Goal: Task Accomplishment & Management: Use online tool/utility

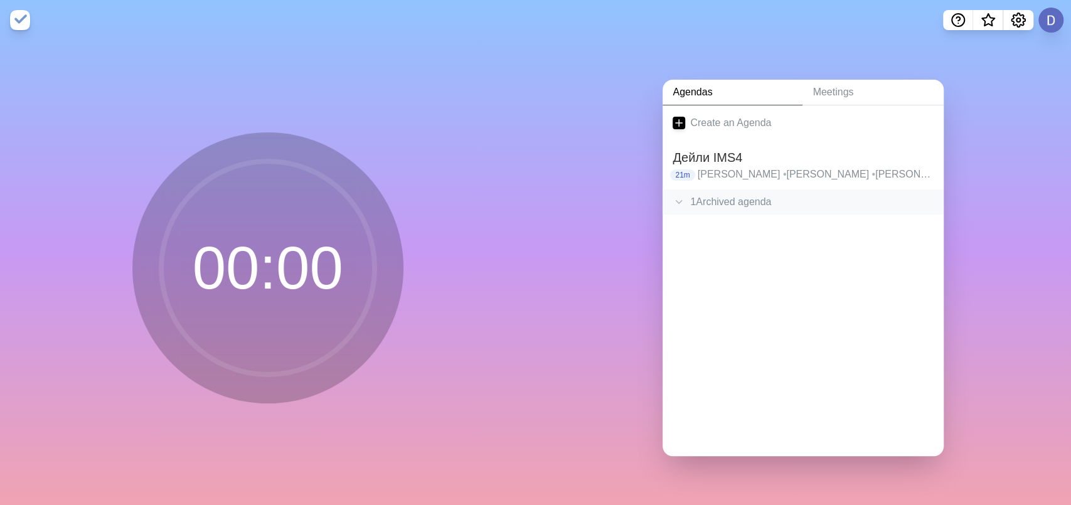
click at [676, 200] on icon at bounding box center [679, 202] width 13 height 13
click at [673, 198] on icon at bounding box center [679, 202] width 13 height 13
click at [713, 195] on div "1 Archived agenda" at bounding box center [803, 201] width 281 height 25
click at [714, 195] on div "1 Archived agenda" at bounding box center [803, 201] width 281 height 25
click at [708, 157] on h2 "Дейли IMS4" at bounding box center [803, 157] width 261 height 19
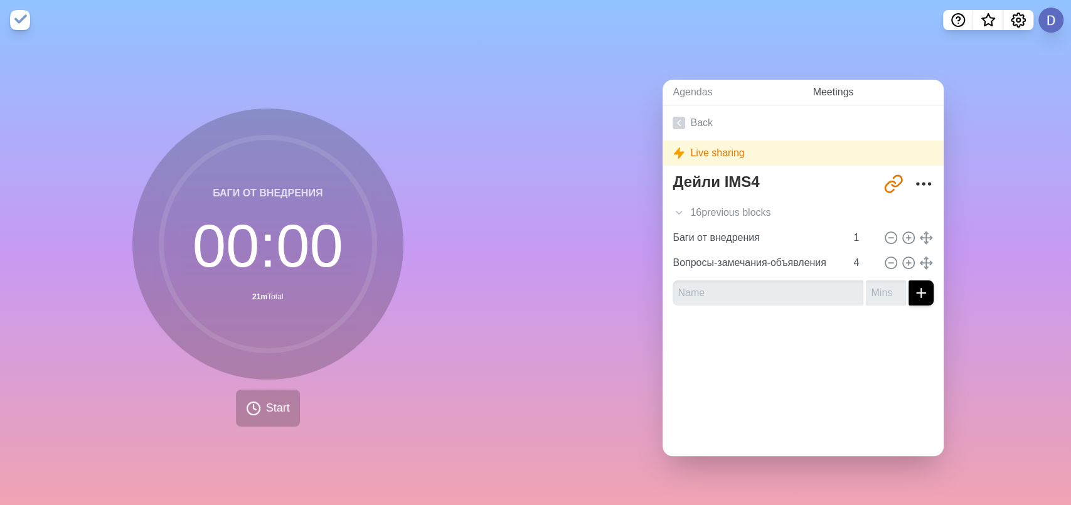
click at [834, 87] on link "Meetings" at bounding box center [873, 93] width 141 height 26
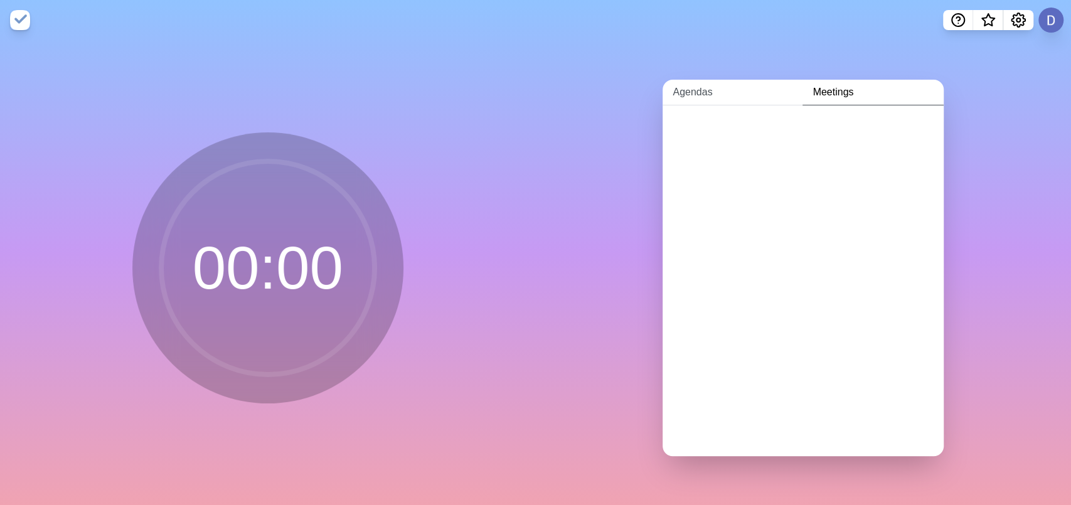
click at [688, 86] on link "Agendas" at bounding box center [733, 93] width 140 height 26
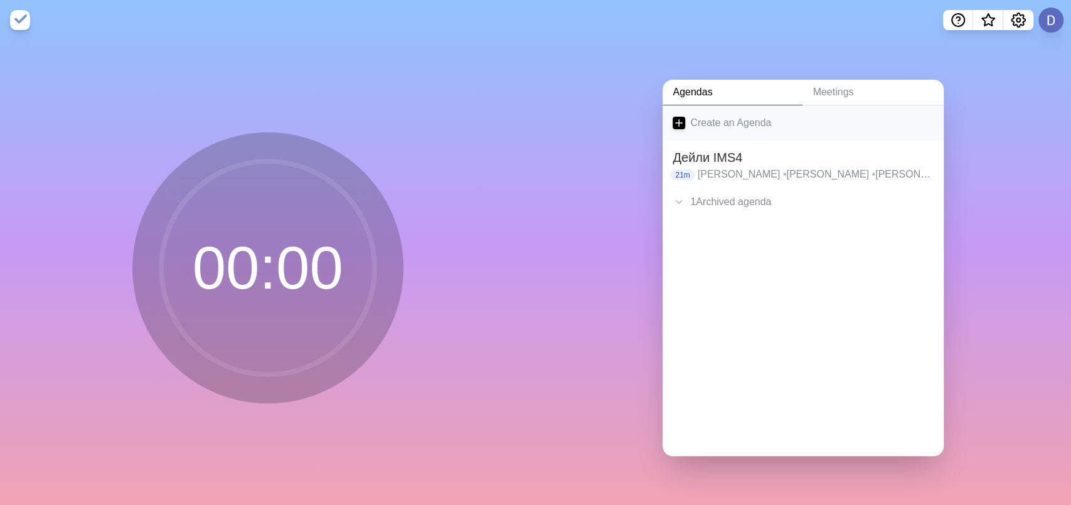
click at [681, 115] on link "Create an Agenda" at bounding box center [803, 122] width 281 height 35
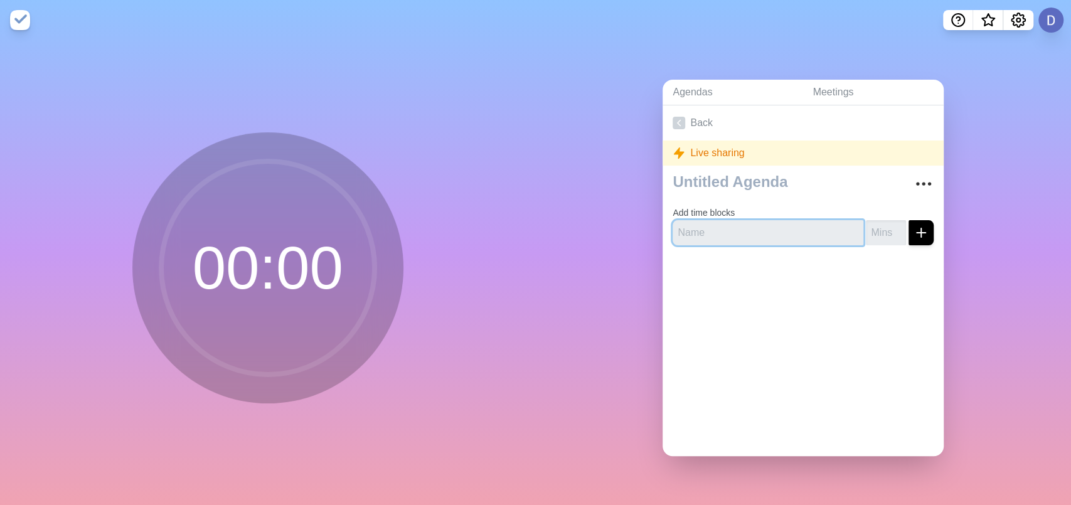
click at [695, 227] on input "text" at bounding box center [768, 232] width 191 height 25
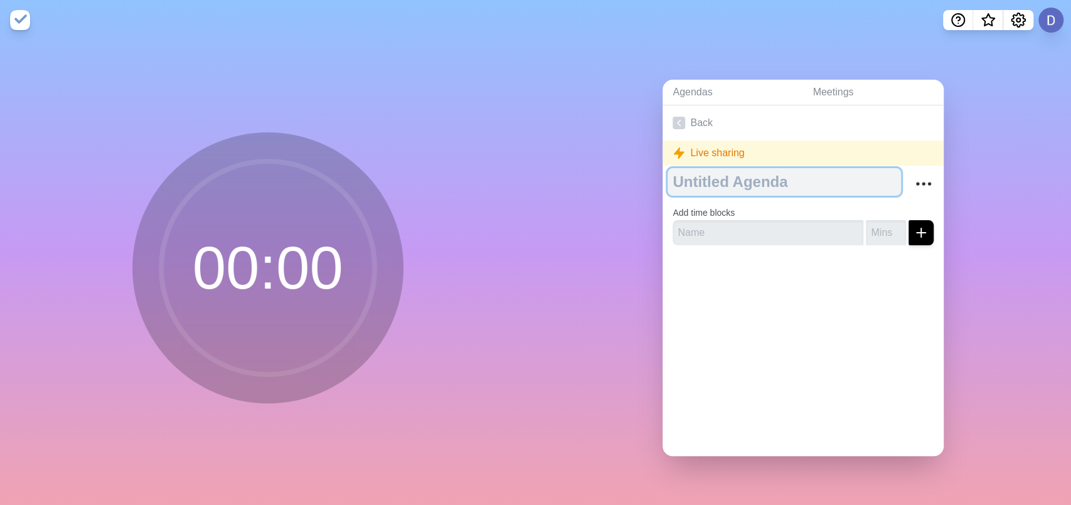
click at [714, 174] on textarea at bounding box center [784, 182] width 233 height 28
type textarea "IMS4 ED Team2"
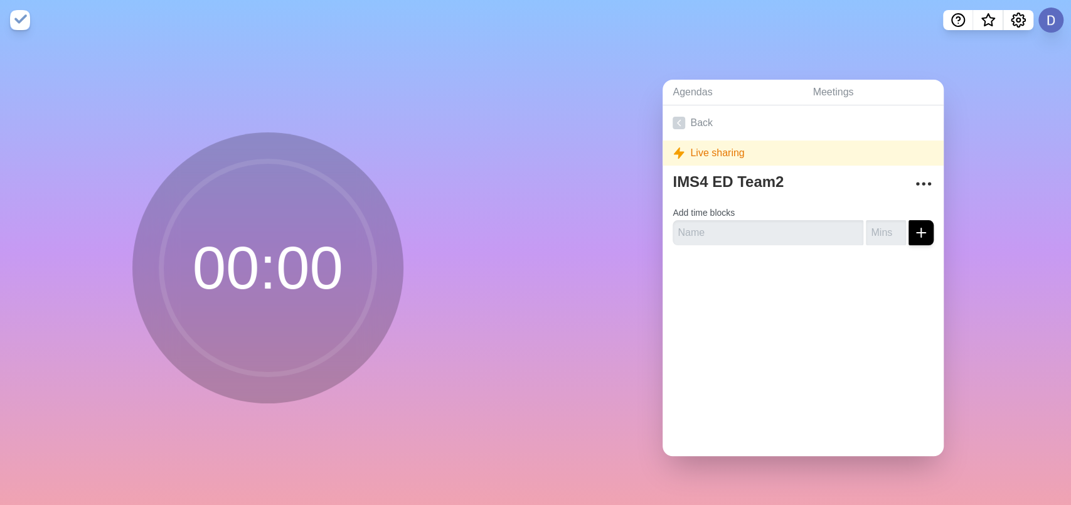
click at [781, 319] on div "Back Live sharing IMS4 ED Team2 Add time blocks" at bounding box center [803, 280] width 281 height 351
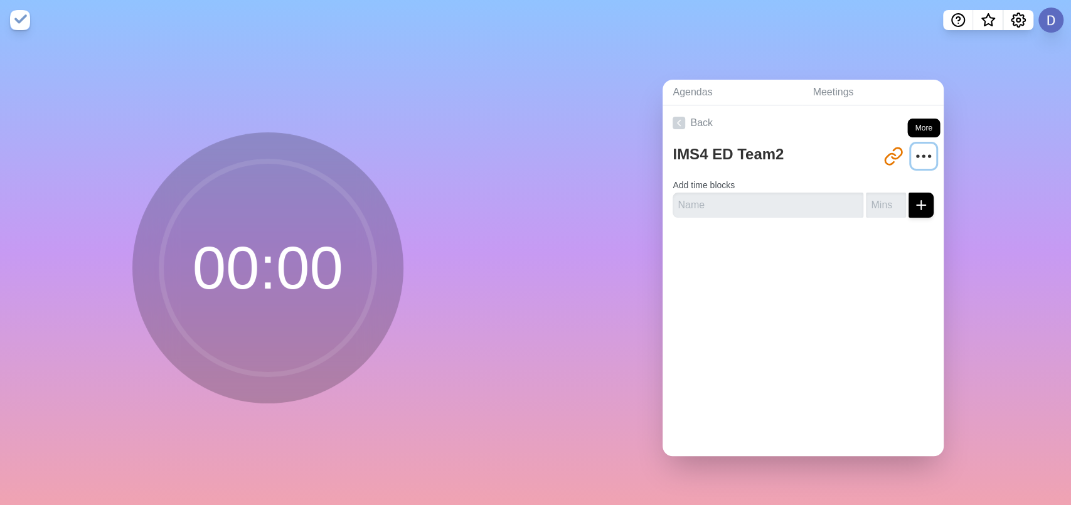
click at [914, 146] on icon "More" at bounding box center [924, 156] width 20 height 20
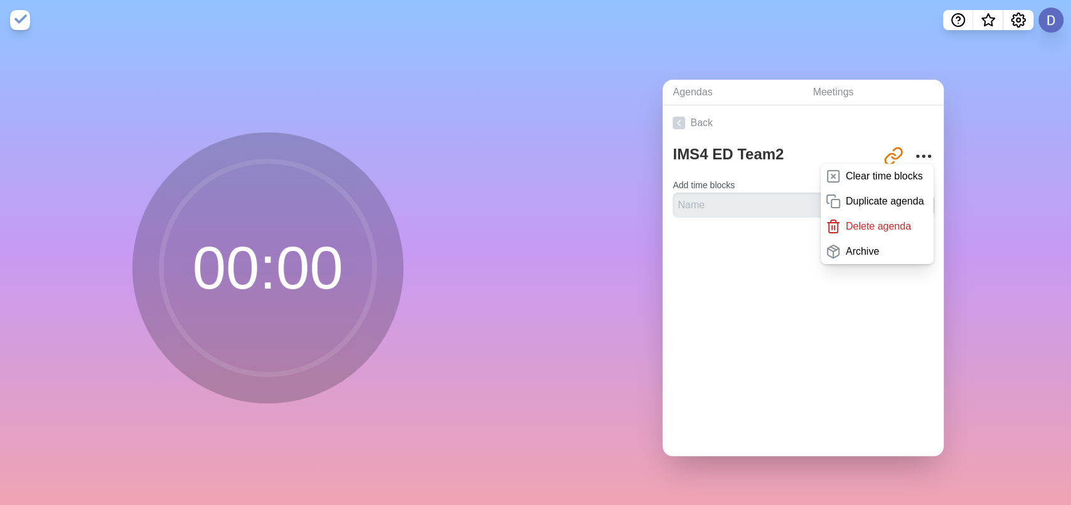
click at [803, 344] on div "Back IMS4 ED Team2 [URL][DOMAIN_NAME] Clear time blocks Duplicate agenda Delete…" at bounding box center [803, 280] width 281 height 351
click at [687, 200] on input "text" at bounding box center [768, 205] width 191 height 25
click at [690, 334] on div "Back IMS4 ED Team2 [URL][DOMAIN_NAME] Clear time blocks Duplicate agenda Delete…" at bounding box center [803, 280] width 281 height 351
click at [718, 202] on input "text" at bounding box center [768, 205] width 191 height 25
click at [752, 260] on div at bounding box center [803, 253] width 281 height 50
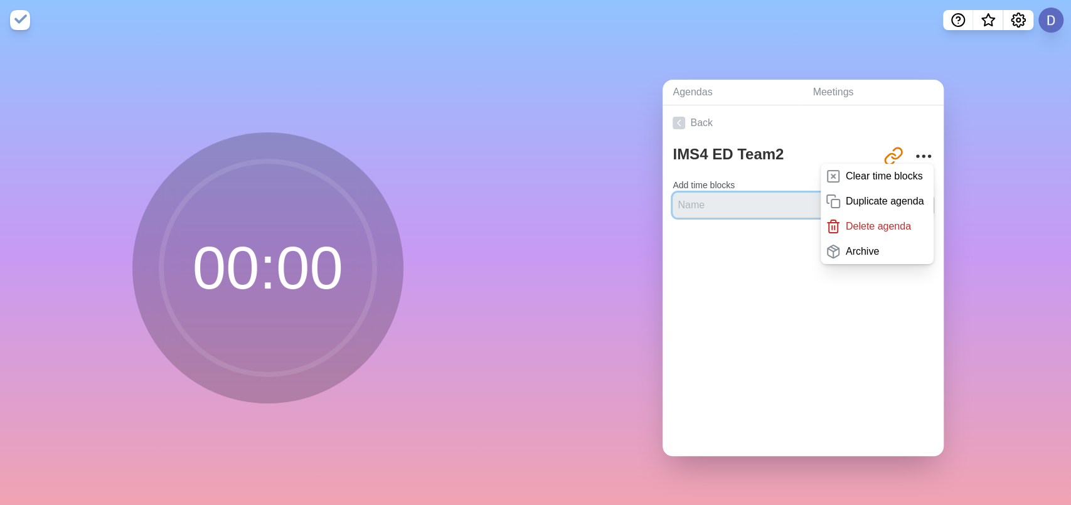
click at [702, 201] on input "text" at bounding box center [768, 205] width 191 height 25
type input "C"
type input "[PERSON_NAME]"
click at [713, 317] on div "Back IMS4 ED Team2 [URL][DOMAIN_NAME] Clear time blocks Duplicate agenda Delete…" at bounding box center [803, 280] width 281 height 351
click at [919, 168] on div "IMS4 ED Team2 [URL][DOMAIN_NAME] Clear time blocks Duplicate agenda Delete agen…" at bounding box center [803, 184] width 281 height 87
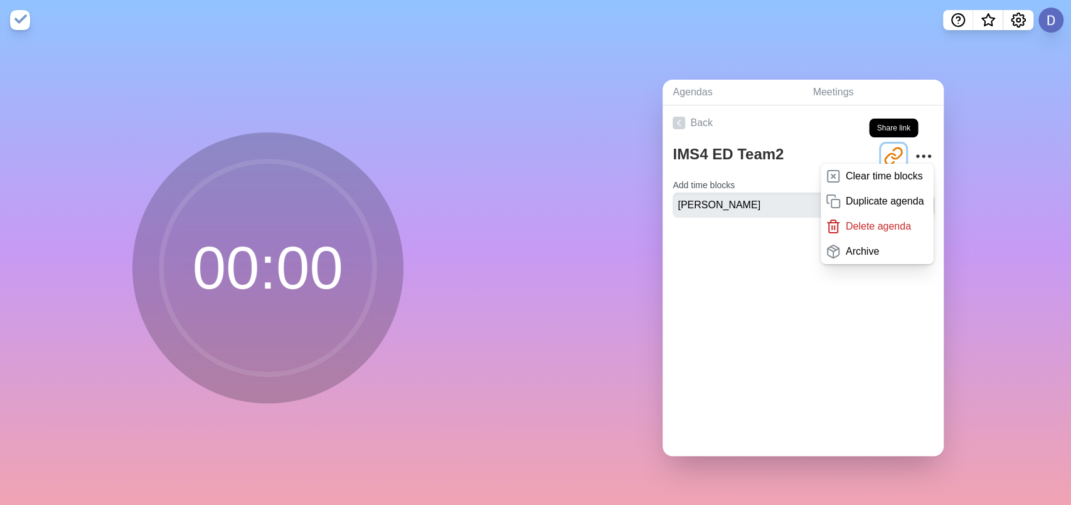
click at [892, 149] on icon "Share link" at bounding box center [897, 153] width 10 height 11
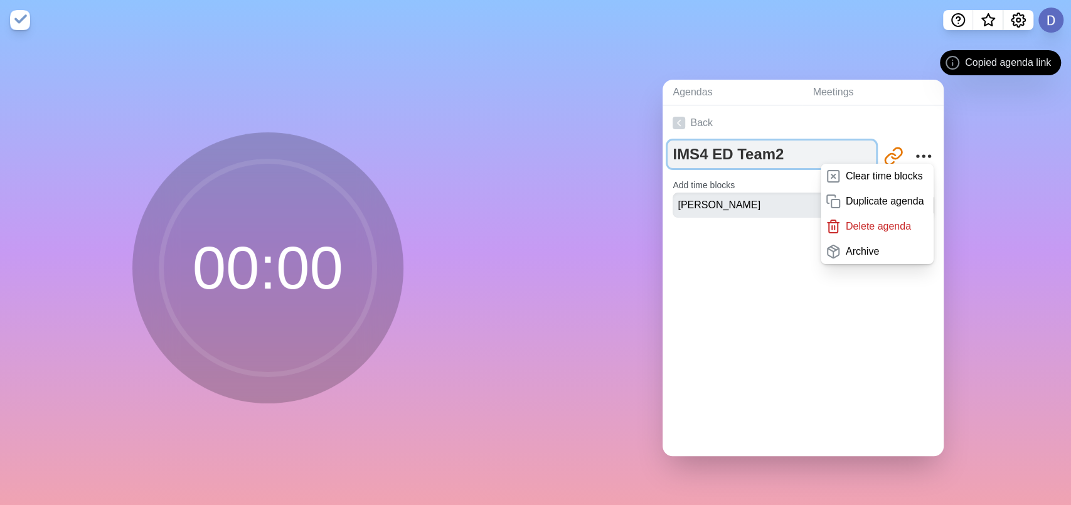
click at [758, 151] on textarea "IMS4 ED Team2" at bounding box center [772, 155] width 208 height 28
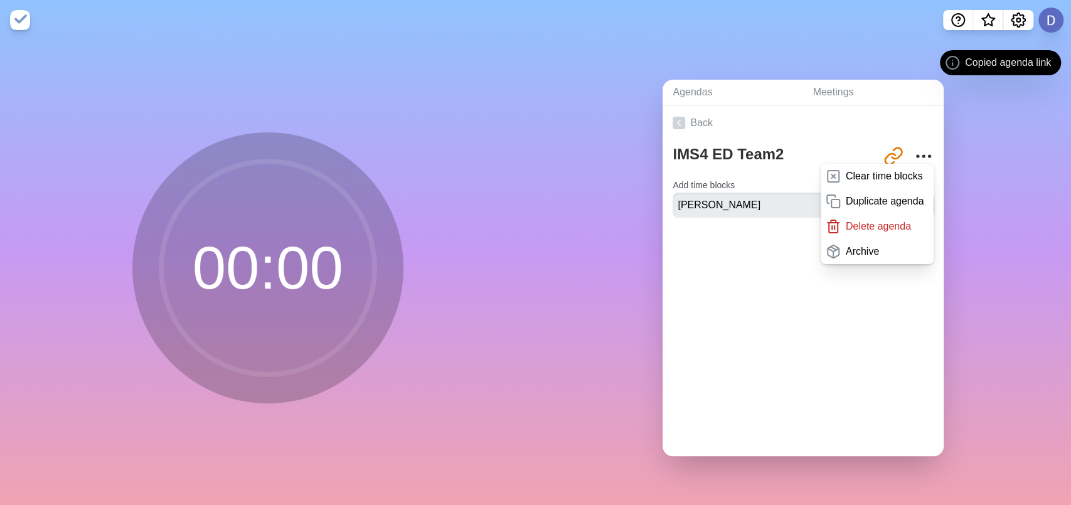
click at [727, 291] on div "Back IMS4 ED Team2 [URL][DOMAIN_NAME] Clear time blocks Duplicate agenda Delete…" at bounding box center [803, 280] width 281 height 351
click at [767, 242] on div at bounding box center [803, 253] width 281 height 50
click at [773, 114] on link "Back" at bounding box center [803, 122] width 281 height 35
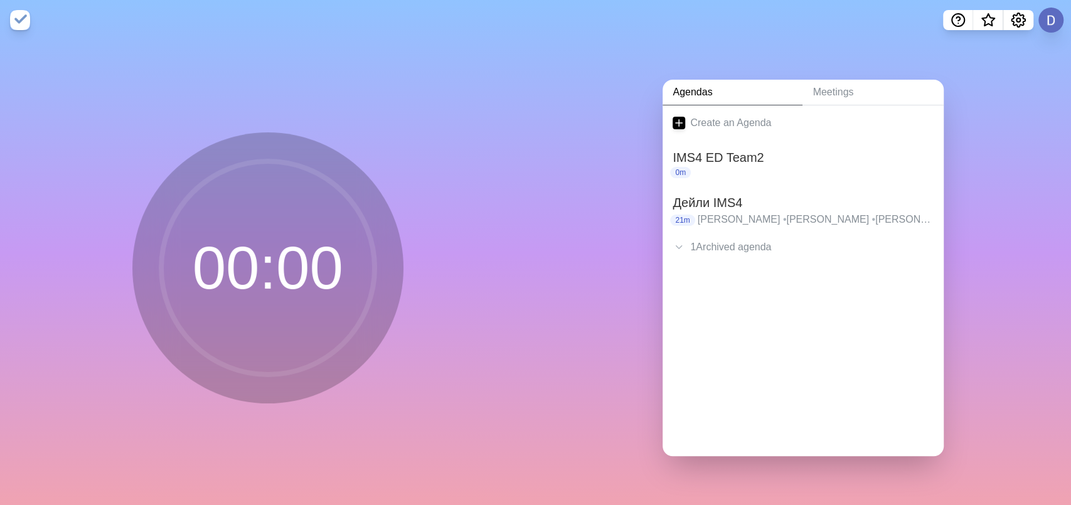
click at [977, 184] on div "Agendas Meetings Create an Agenda IMS4 ED Team2 0m Дейли IMS4 21m [PERSON_NAME]…" at bounding box center [804, 272] width 536 height 465
click at [730, 154] on h2 "IMS4 ED Team2" at bounding box center [803, 157] width 261 height 19
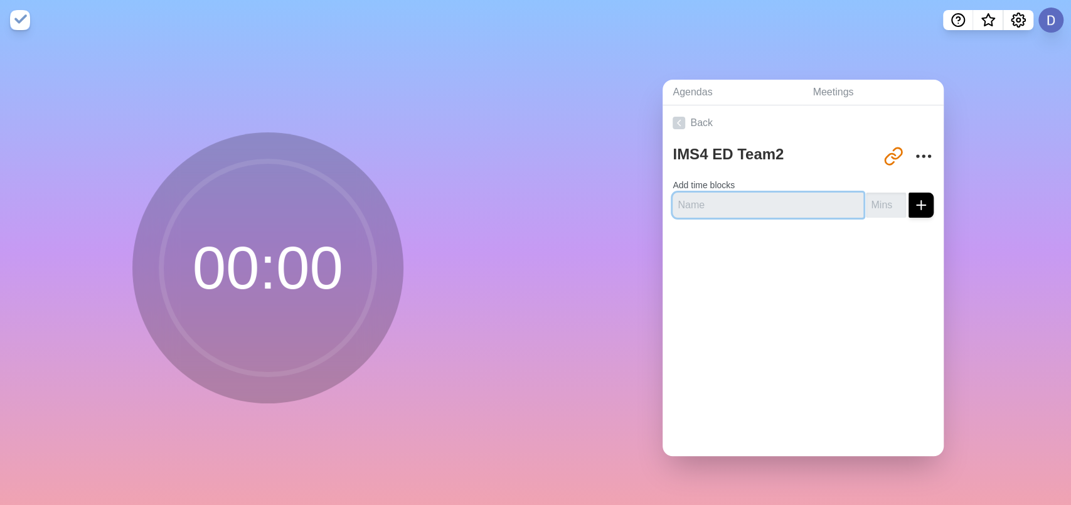
click at [768, 201] on input "text" at bounding box center [768, 205] width 191 height 25
type input "[PERSON_NAME]"
click at [866, 196] on input "number" at bounding box center [886, 205] width 40 height 25
type input "1"
click at [917, 205] on line "submit" at bounding box center [921, 205] width 9 height 0
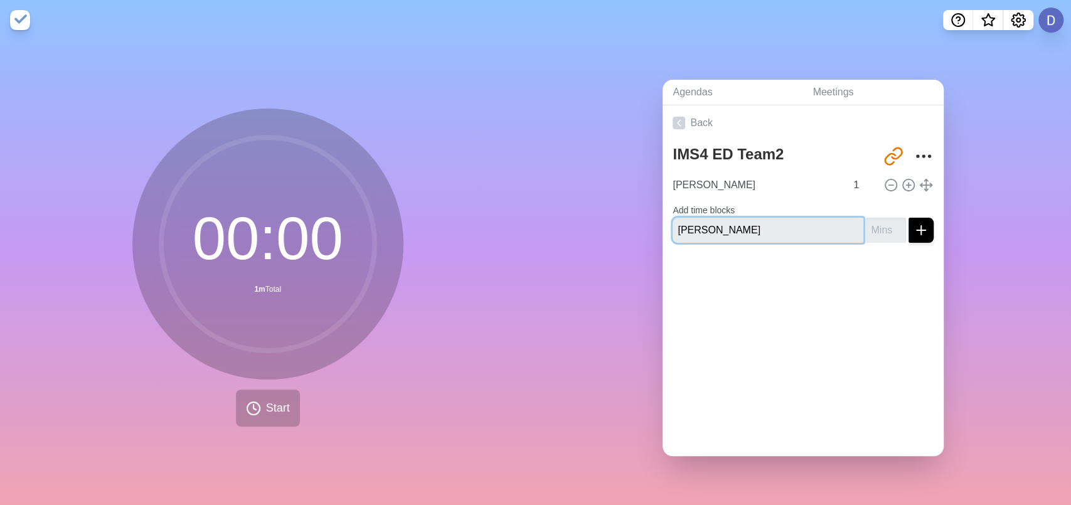
type input "[PERSON_NAME]"
click at [870, 228] on input "number" at bounding box center [886, 230] width 40 height 25
type input "1"
click at [921, 226] on line "submit" at bounding box center [921, 230] width 0 height 9
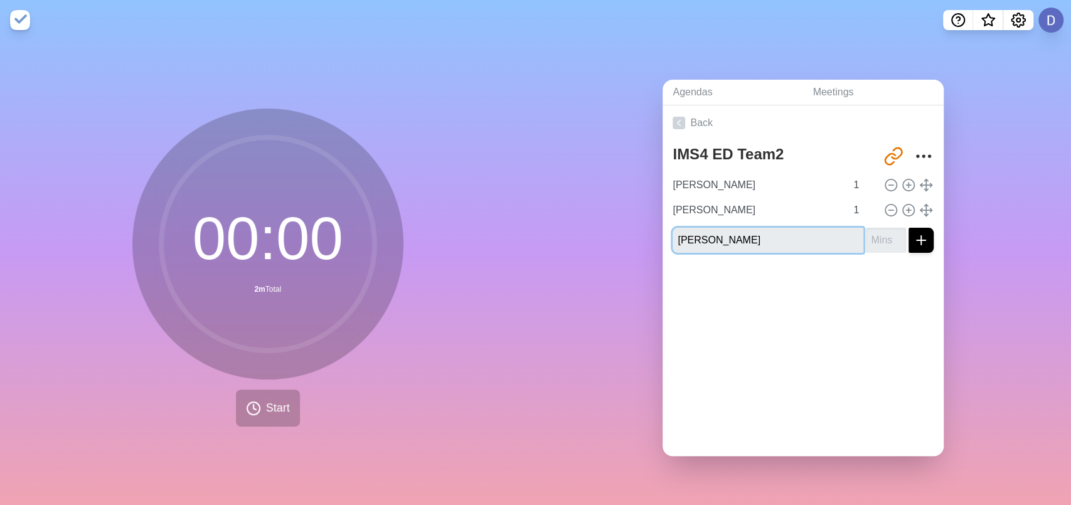
type input "[PERSON_NAME]"
click at [866, 236] on input "number" at bounding box center [886, 240] width 40 height 25
type input "1"
click at [914, 236] on icon "submit" at bounding box center [921, 240] width 15 height 15
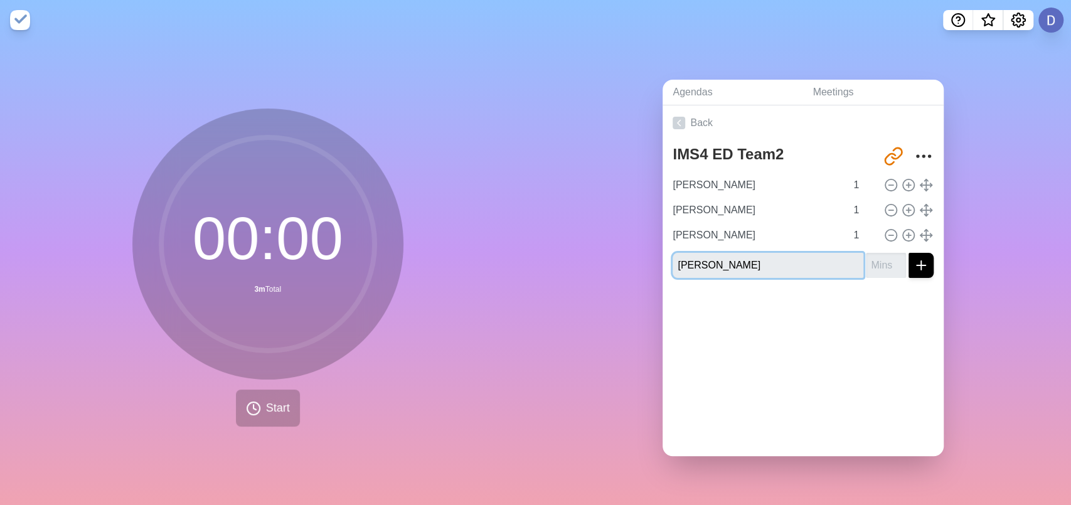
type input "[PERSON_NAME]"
click at [866, 259] on input "number" at bounding box center [886, 265] width 40 height 25
type input "1"
click at [914, 262] on icon "submit" at bounding box center [921, 265] width 15 height 15
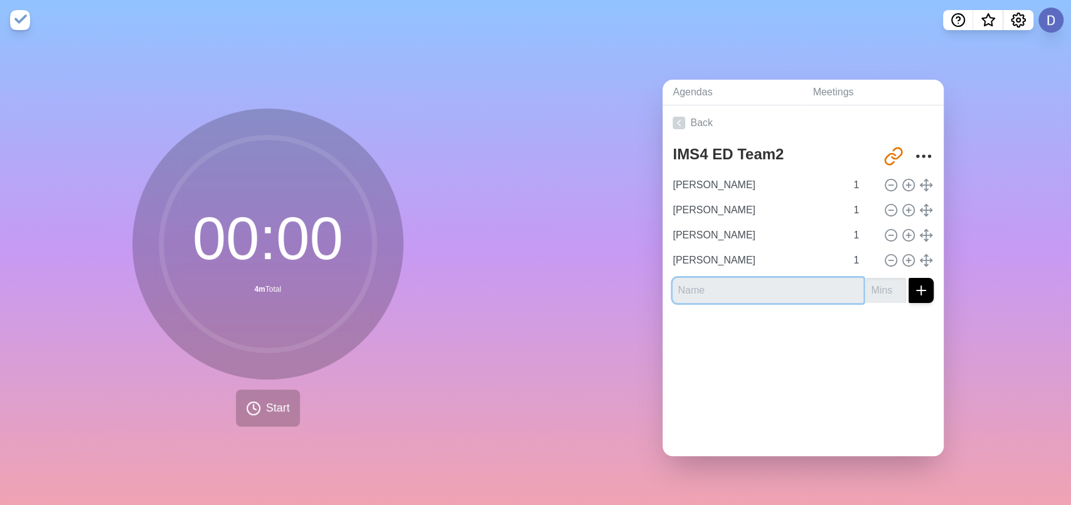
click at [710, 281] on input "text" at bounding box center [768, 290] width 191 height 25
click at [696, 282] on input "text" at bounding box center [768, 290] width 191 height 25
type input "[PERSON_NAME]"
click at [866, 287] on input "number" at bounding box center [886, 290] width 40 height 25
type input "1"
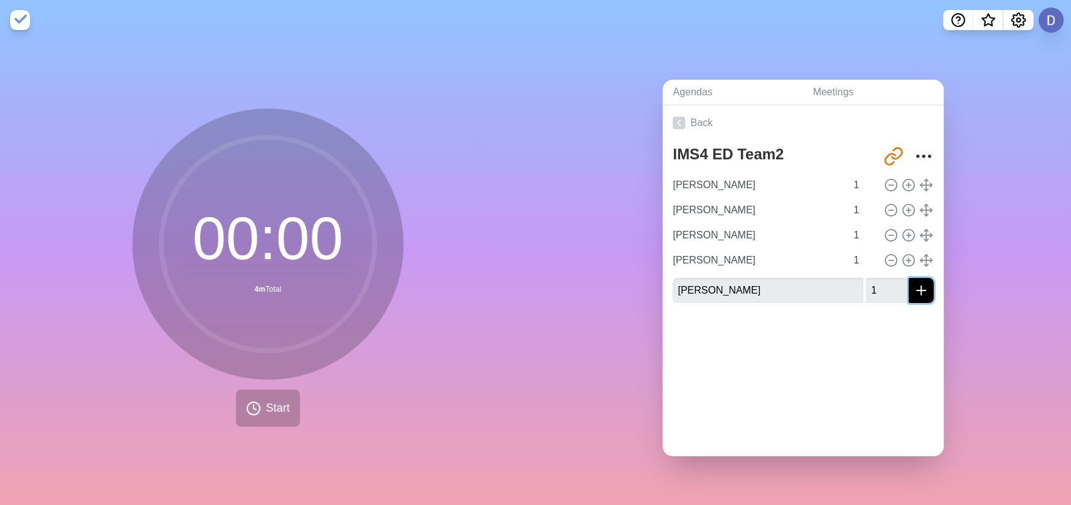
click at [914, 286] on icon "submit" at bounding box center [921, 290] width 15 height 15
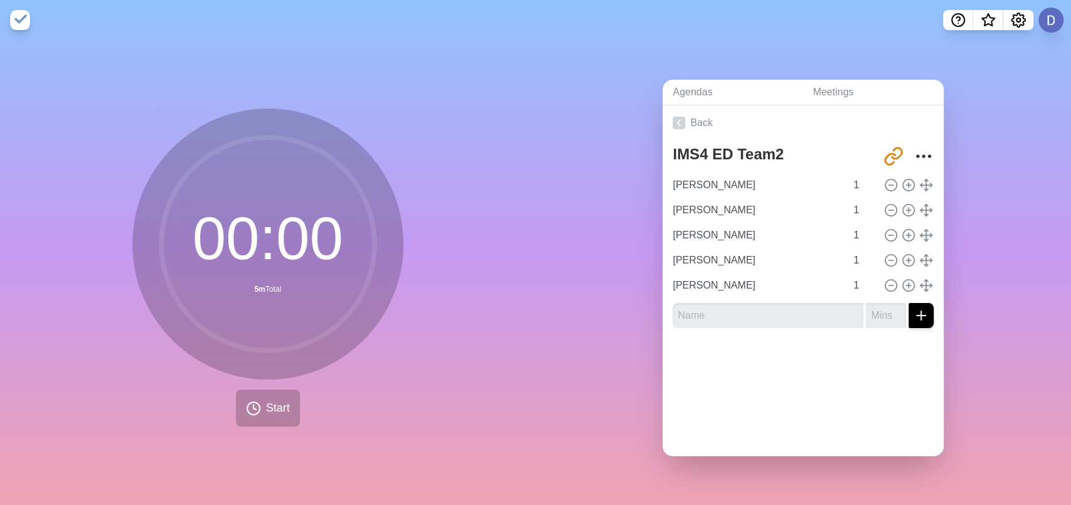
drag, startPoint x: 845, startPoint y: 352, endPoint x: 786, endPoint y: 382, distance: 66.2
click at [845, 353] on div at bounding box center [803, 363] width 281 height 50
click at [688, 308] on input "text" at bounding box center [768, 315] width 191 height 25
type input "Вопросы"
click at [866, 307] on input "number" at bounding box center [886, 315] width 40 height 25
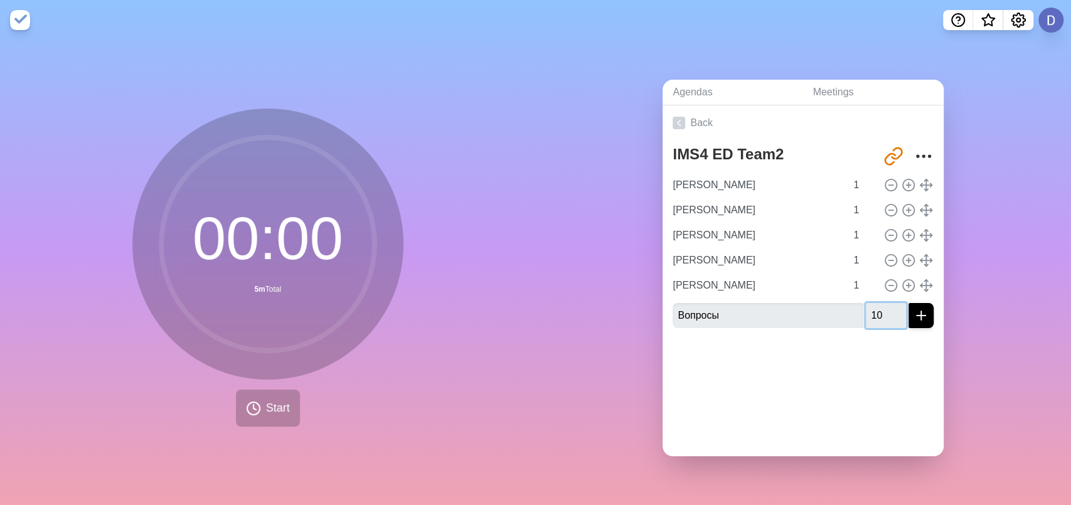
type input "10"
drag, startPoint x: 819, startPoint y: 369, endPoint x: 815, endPoint y: 382, distance: 13.1
click at [818, 375] on div at bounding box center [803, 363] width 281 height 50
click at [921, 311] on line "submit" at bounding box center [921, 315] width 0 height 9
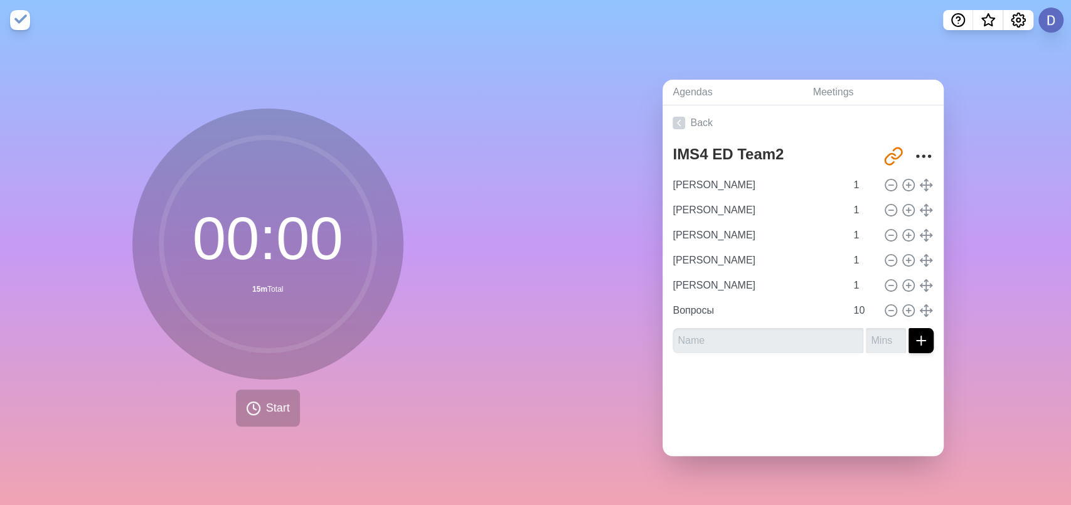
click at [802, 412] on div "Back IMS4 ED Team2 [URL][DOMAIN_NAME] [PERSON_NAME] 1 [PERSON_NAME] 1 [PERSON_N…" at bounding box center [803, 280] width 281 height 351
click at [914, 146] on icon "More" at bounding box center [924, 156] width 20 height 20
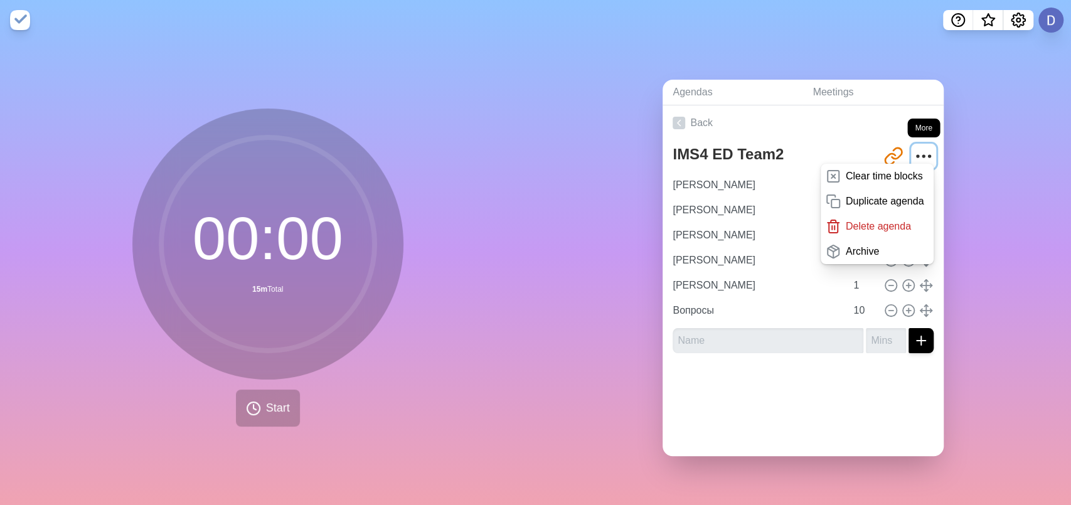
click at [914, 146] on icon "More" at bounding box center [924, 156] width 20 height 20
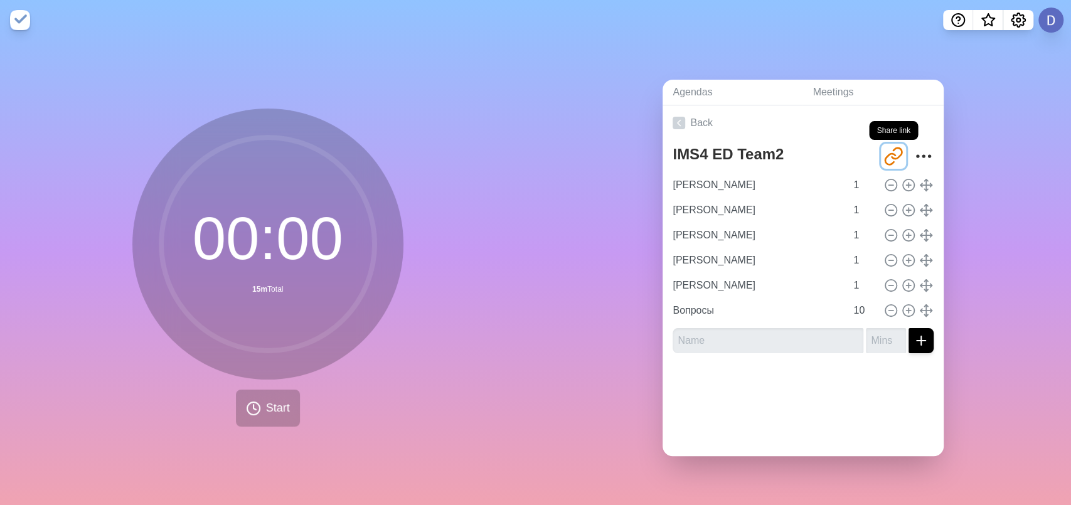
click at [883, 147] on icon "Share link" at bounding box center [893, 156] width 20 height 20
click at [563, 384] on div "Agendas Meetings Back IMS4 ED Team2 [URL][DOMAIN_NAME] [PERSON_NAME] 1 [PERSON_…" at bounding box center [804, 272] width 536 height 465
click at [691, 119] on link "Back" at bounding box center [803, 122] width 281 height 35
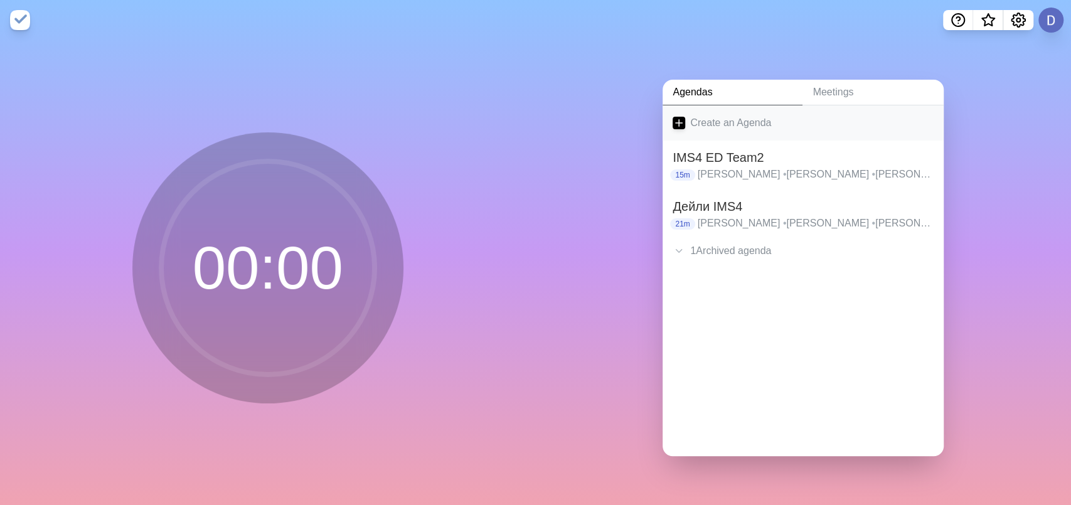
click at [716, 113] on link "Create an Agenda" at bounding box center [803, 122] width 281 height 35
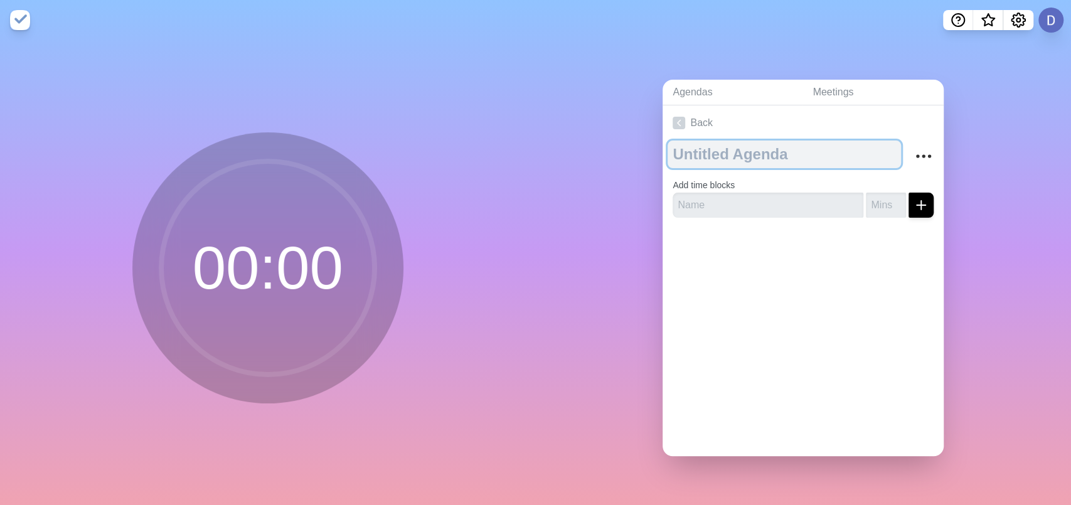
click at [693, 146] on textarea at bounding box center [784, 155] width 233 height 28
type textarea "Ш"
type textarea "IMSX ED Team3"
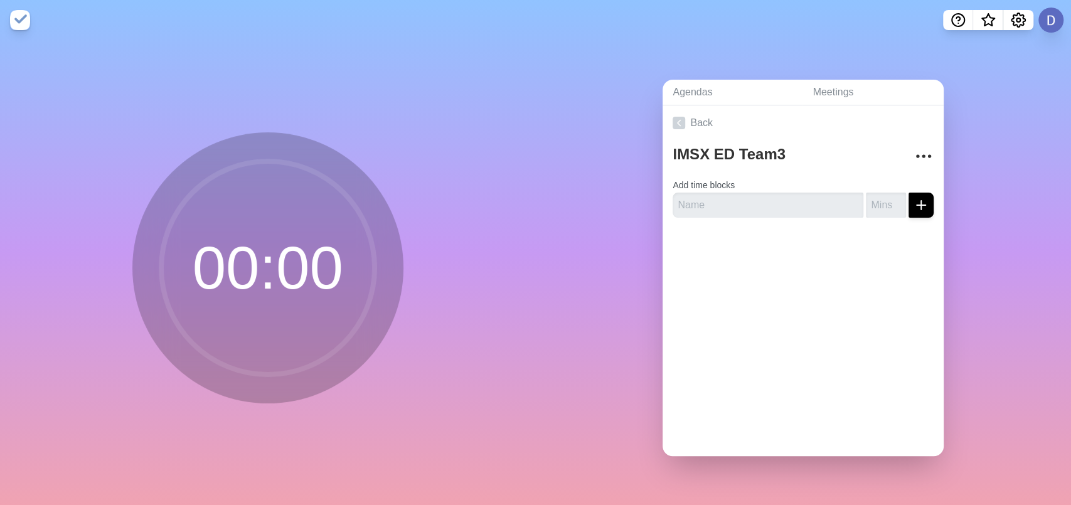
click at [787, 377] on div "Back IMSX ED Team3 Add time blocks" at bounding box center [803, 280] width 281 height 351
click at [710, 198] on input "text" at bounding box center [768, 205] width 191 height 25
click at [715, 196] on input "text" at bounding box center [768, 205] width 191 height 25
type input "R"
type input "[PERSON_NAME]"
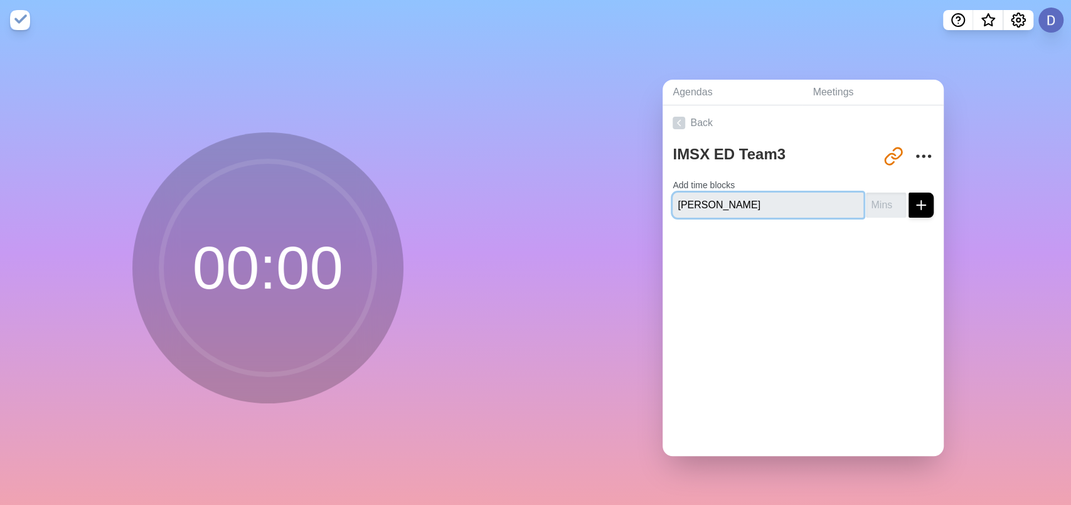
type input "[PERSON_NAME]"
click at [866, 200] on input "number" at bounding box center [886, 205] width 40 height 25
type input "1"
click at [914, 201] on icon "submit" at bounding box center [921, 205] width 15 height 15
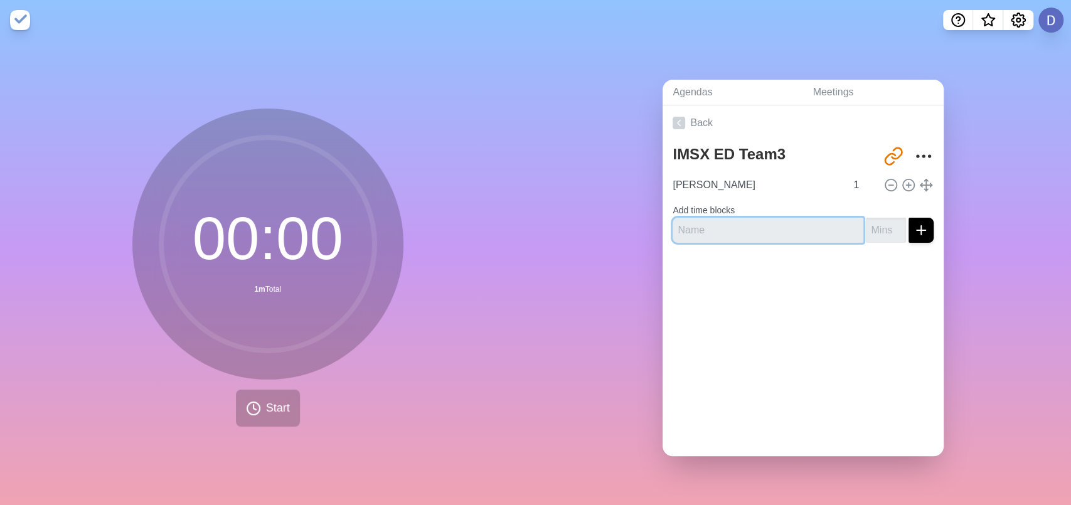
click at [701, 227] on input "text" at bounding box center [768, 230] width 191 height 25
click at [739, 225] on input "[PERSON_NAME]" at bounding box center [768, 230] width 191 height 25
type input "[PERSON_NAME]"
click at [866, 223] on input "number" at bounding box center [886, 230] width 40 height 25
type input "1"
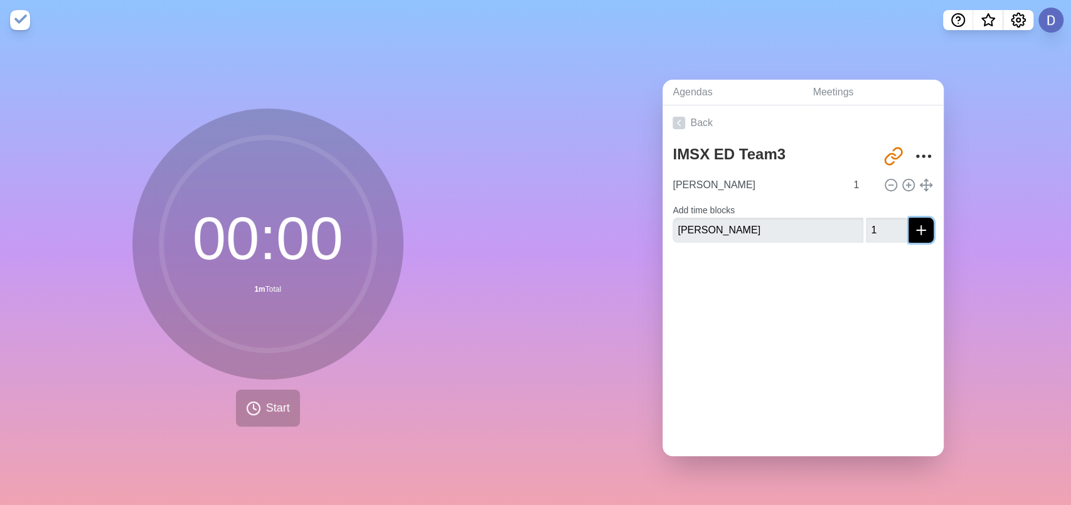
click at [921, 226] on line "submit" at bounding box center [921, 230] width 0 height 9
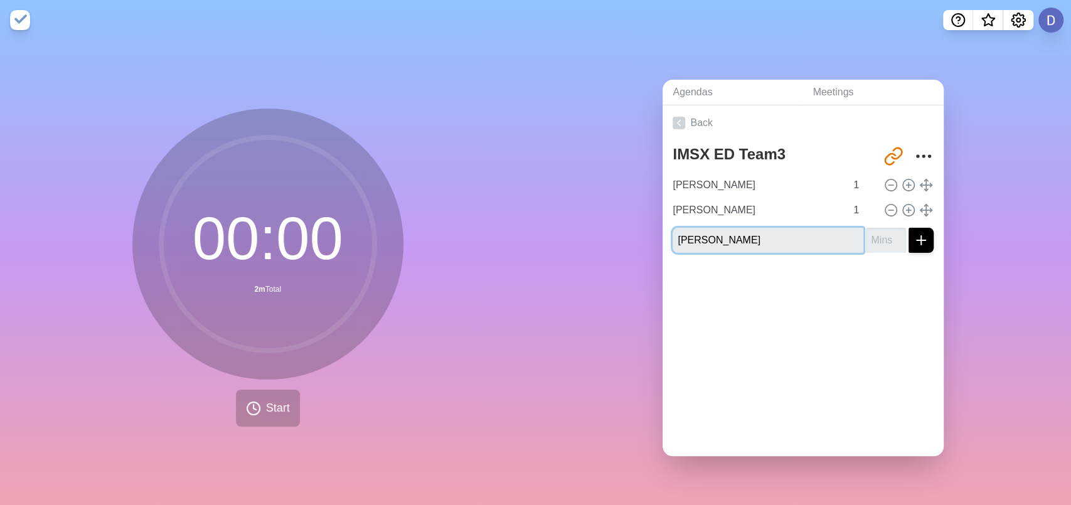
type input "[PERSON_NAME]"
click at [866, 236] on input "number" at bounding box center [886, 240] width 40 height 25
type input "1"
click at [914, 235] on icon "submit" at bounding box center [921, 240] width 15 height 15
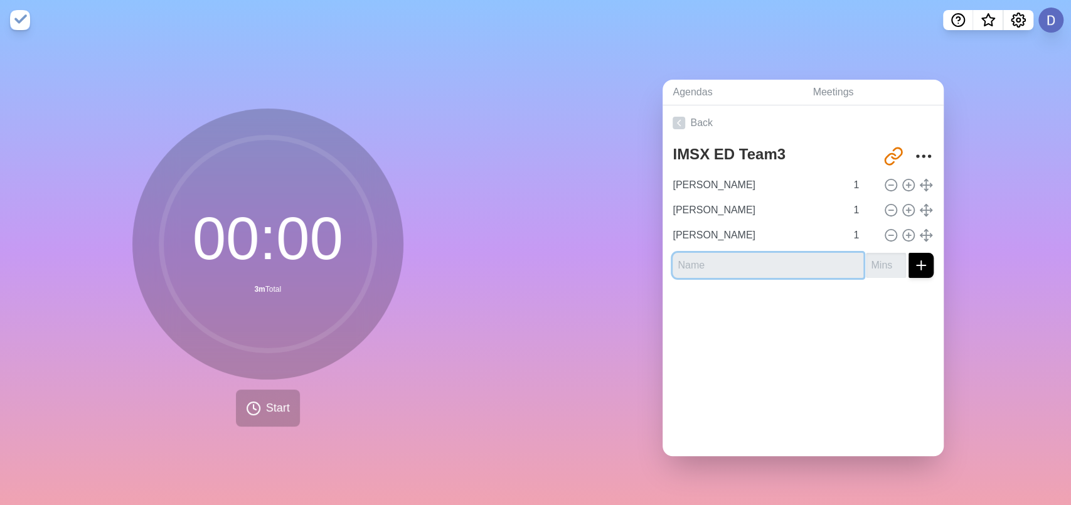
type input "и"
type input "М"
type input "[PERSON_NAME]"
click at [866, 259] on input "number" at bounding box center [886, 265] width 40 height 25
type input "1"
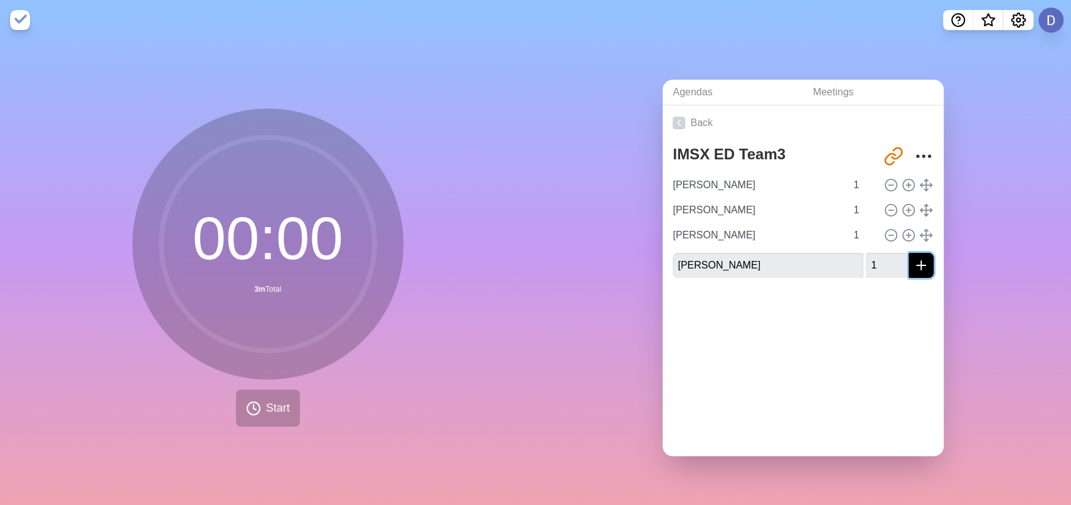
click at [914, 260] on icon "submit" at bounding box center [921, 265] width 15 height 15
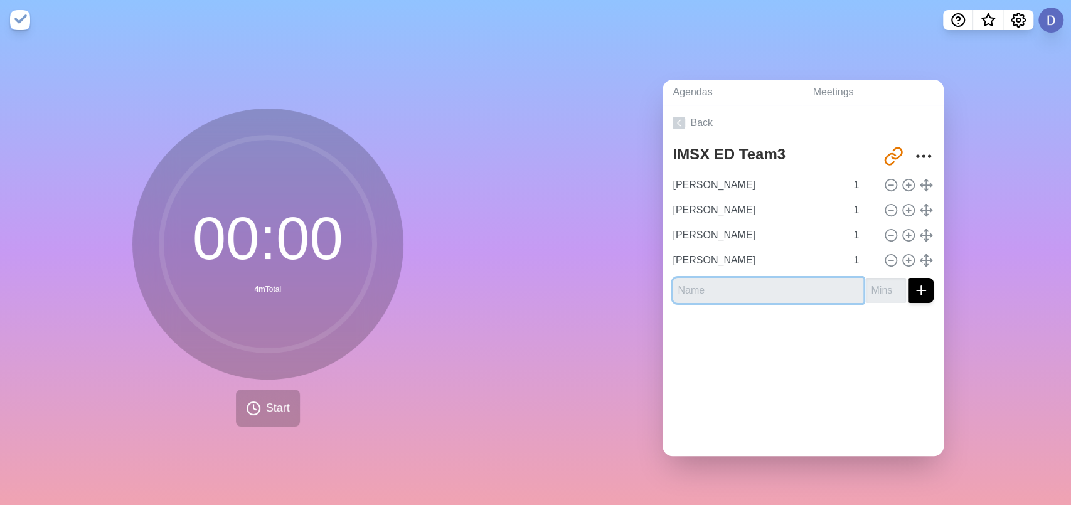
click at [680, 284] on input "text" at bounding box center [768, 290] width 191 height 25
type input "[PERSON_NAME]"
click at [866, 281] on input "number" at bounding box center [886, 290] width 40 height 25
type input "1"
click at [914, 288] on icon "submit" at bounding box center [921, 290] width 15 height 15
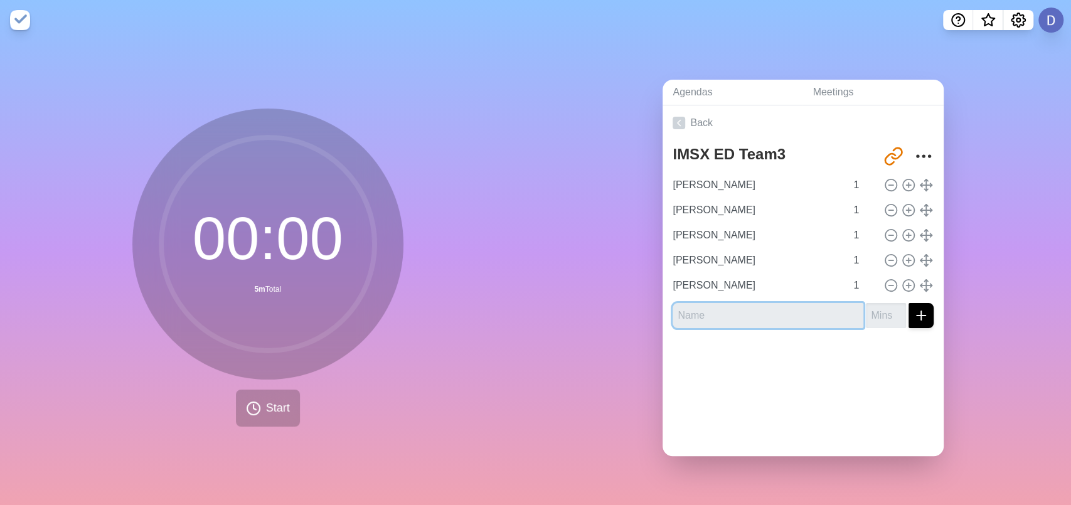
click at [686, 311] on input "text" at bounding box center [768, 315] width 191 height 25
type input "[PERSON_NAME]"
click at [866, 306] on input "number" at bounding box center [886, 315] width 40 height 25
type input "1"
click at [914, 311] on icon "submit" at bounding box center [921, 315] width 15 height 15
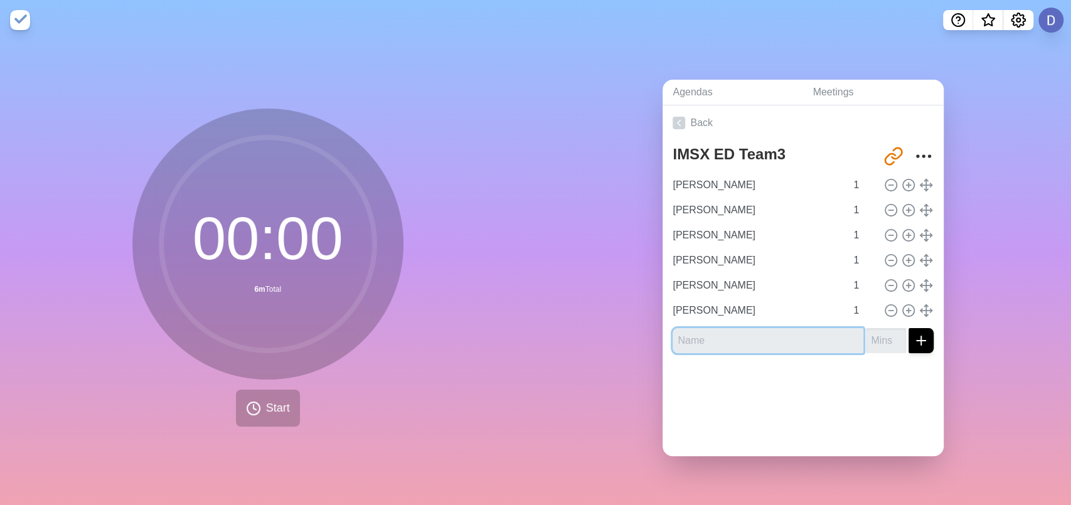
click at [698, 333] on input "text" at bounding box center [768, 340] width 191 height 25
type input "в"
type input "Вопросы"
click at [866, 334] on input "number" at bounding box center [886, 340] width 40 height 25
type input "10"
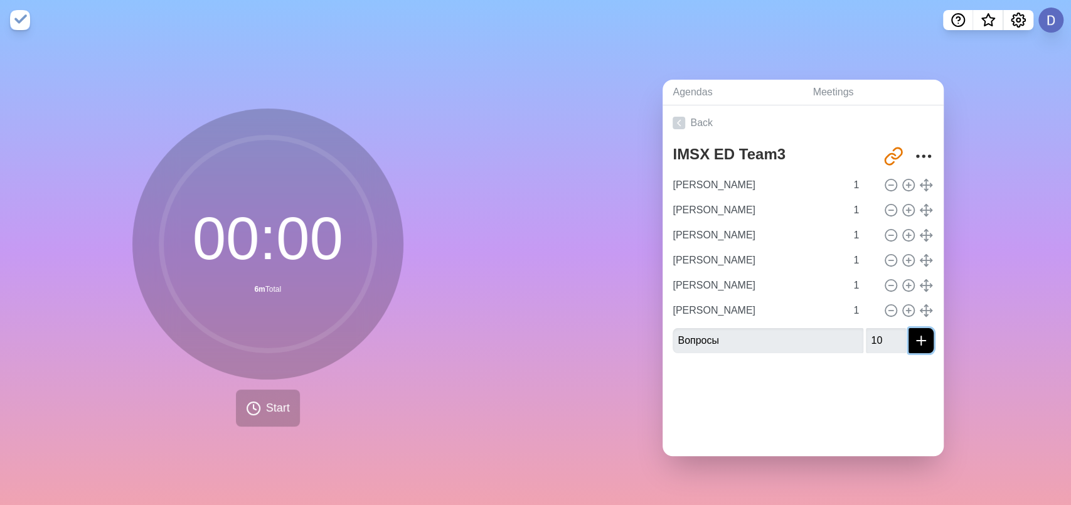
click at [921, 336] on line "submit" at bounding box center [921, 340] width 0 height 9
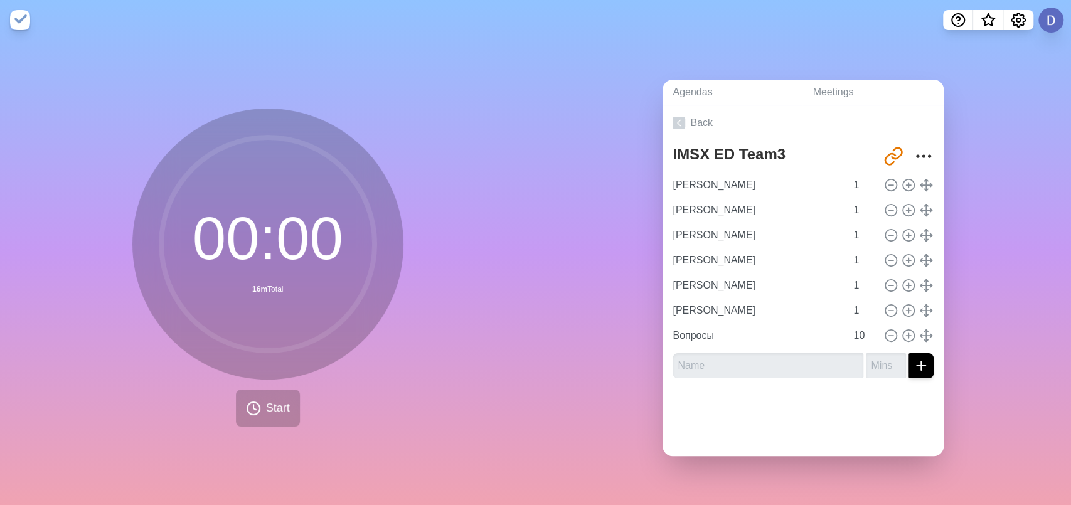
click at [776, 432] on div "Back IMSX ED Team3 [URL][DOMAIN_NAME] [PERSON_NAME] 1 [PERSON_NAME] 1 [PERSON_N…" at bounding box center [803, 280] width 281 height 351
click at [692, 114] on link "Back" at bounding box center [803, 122] width 281 height 35
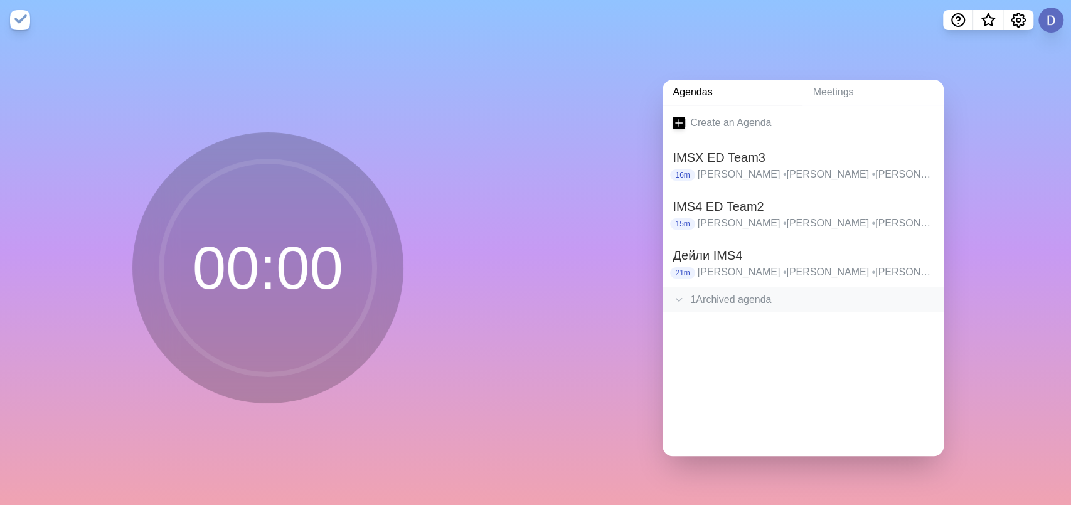
click at [673, 294] on icon at bounding box center [679, 300] width 13 height 13
click at [668, 351] on div "." at bounding box center [803, 351] width 281 height 25
click at [728, 320] on div "0m" at bounding box center [803, 325] width 261 height 11
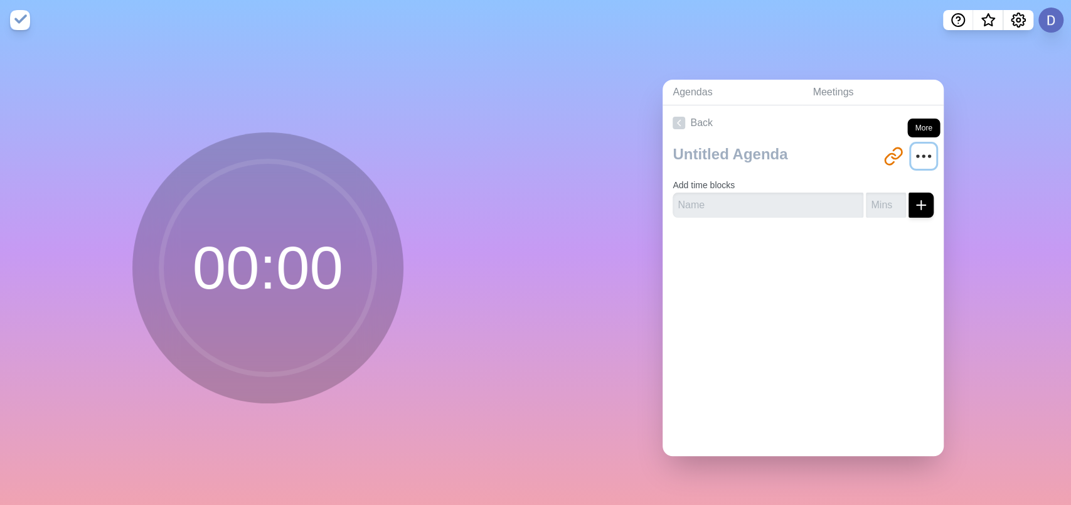
click at [914, 147] on icon "More" at bounding box center [924, 156] width 20 height 20
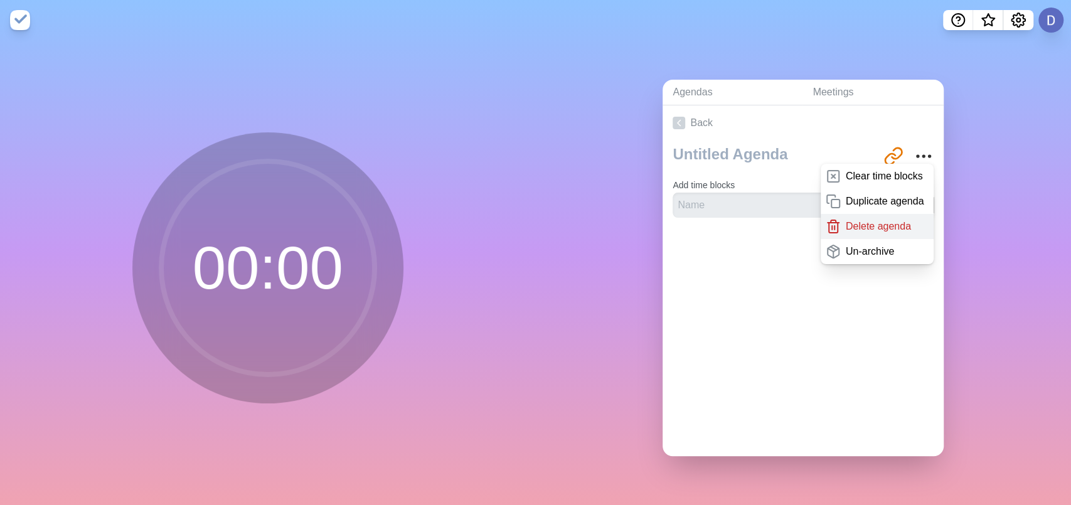
click at [862, 219] on p "Delete agenda" at bounding box center [878, 226] width 65 height 15
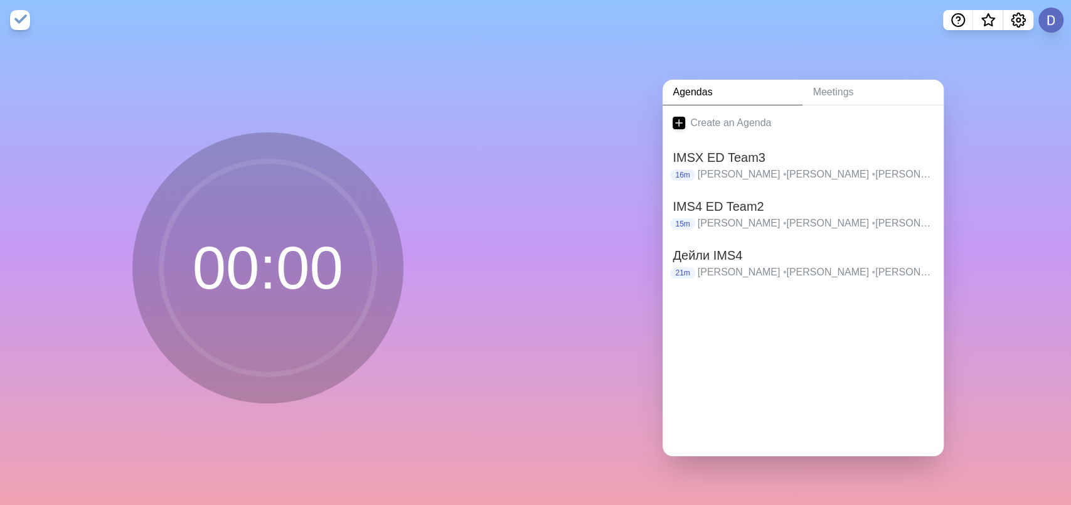
click at [768, 350] on div "Create an Agenda IMSX ED Team3 16m [PERSON_NAME] • [PERSON_NAME] • [PERSON_NAME…" at bounding box center [803, 280] width 281 height 351
click at [756, 403] on div "Create an Agenda IMSX ED Team3 16m [PERSON_NAME] • [PERSON_NAME] • [PERSON_NAME…" at bounding box center [803, 280] width 281 height 351
click at [723, 149] on h2 "IMSX ED Team3" at bounding box center [803, 157] width 261 height 19
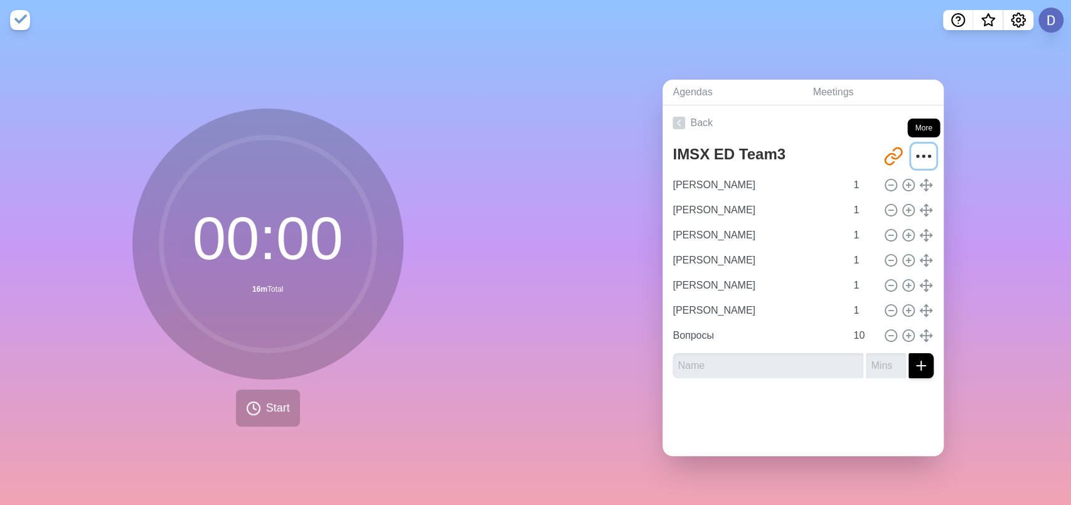
click at [914, 150] on icon "More" at bounding box center [924, 156] width 20 height 20
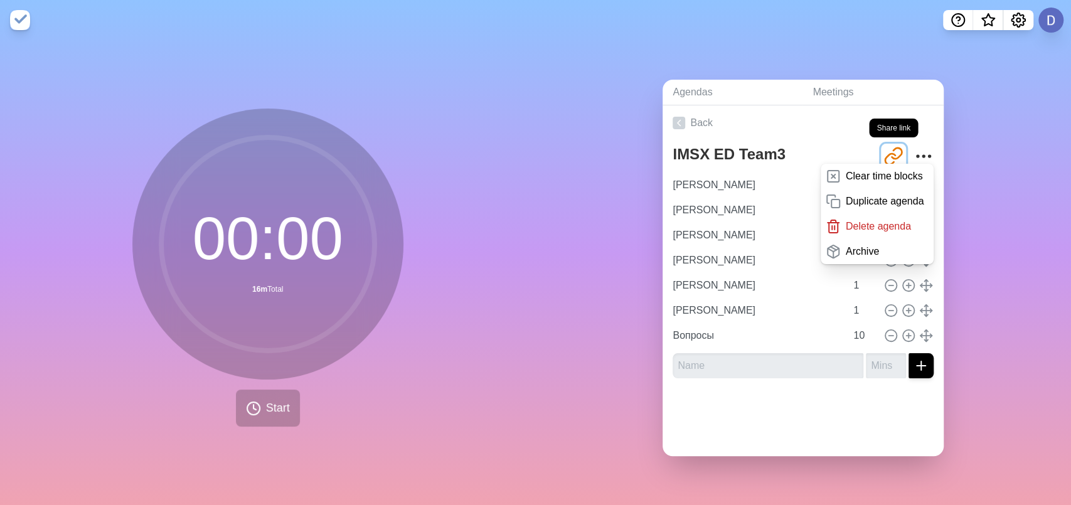
click at [883, 149] on icon "Share link" at bounding box center [893, 156] width 20 height 20
click at [883, 151] on icon "Share link" at bounding box center [893, 156] width 20 height 20
